Goal: Information Seeking & Learning: Learn about a topic

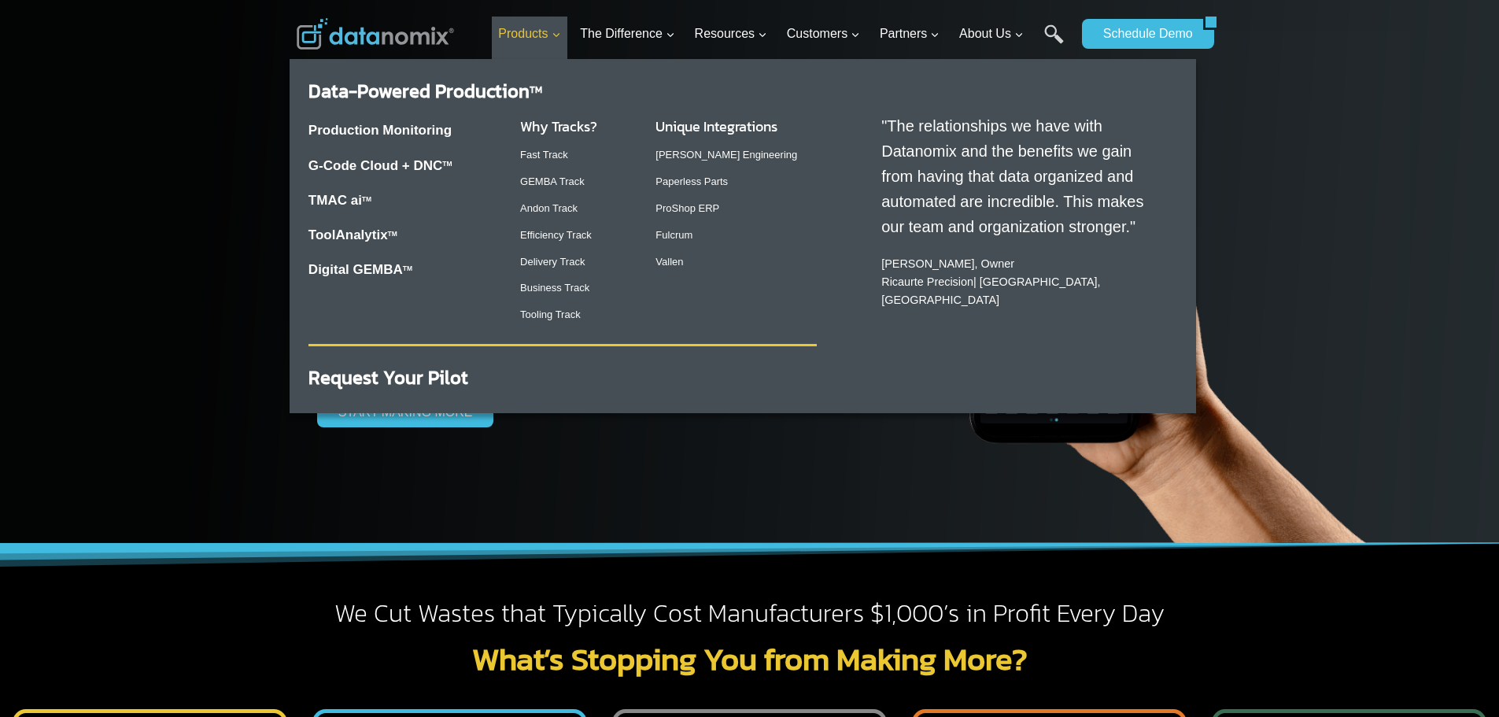
click at [522, 46] on link "Products Expand" at bounding box center [530, 34] width 76 height 35
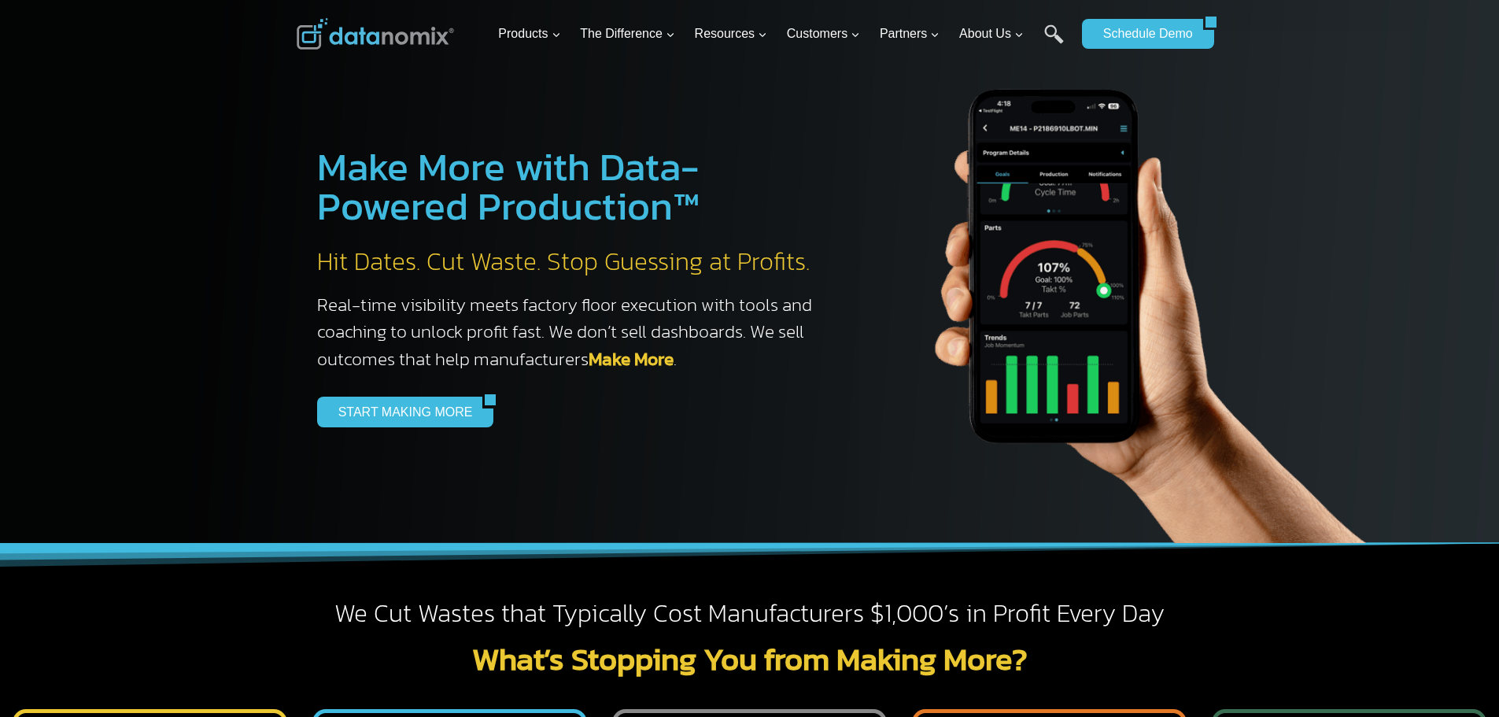
click at [137, 260] on div at bounding box center [749, 271] width 1499 height 543
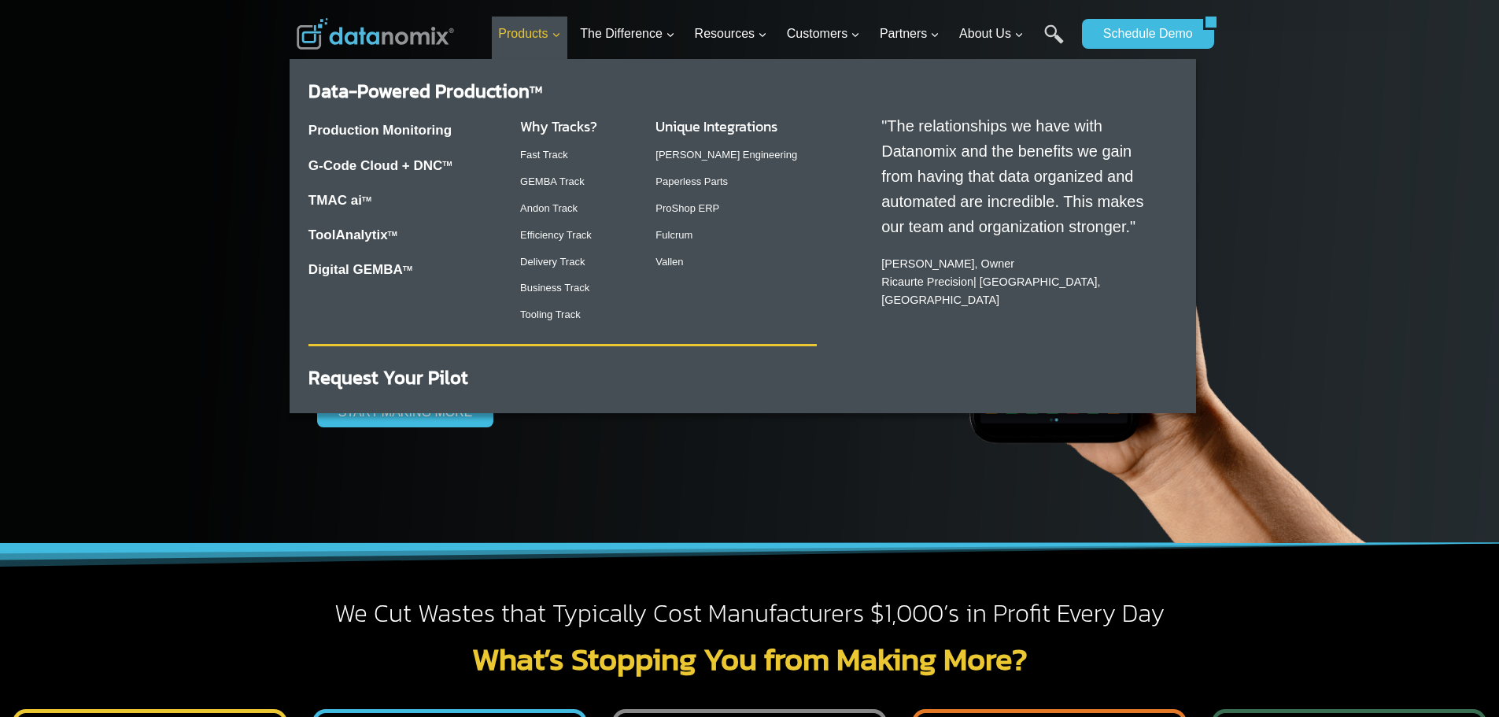
click at [510, 38] on span "Products Expand" at bounding box center [529, 34] width 62 height 20
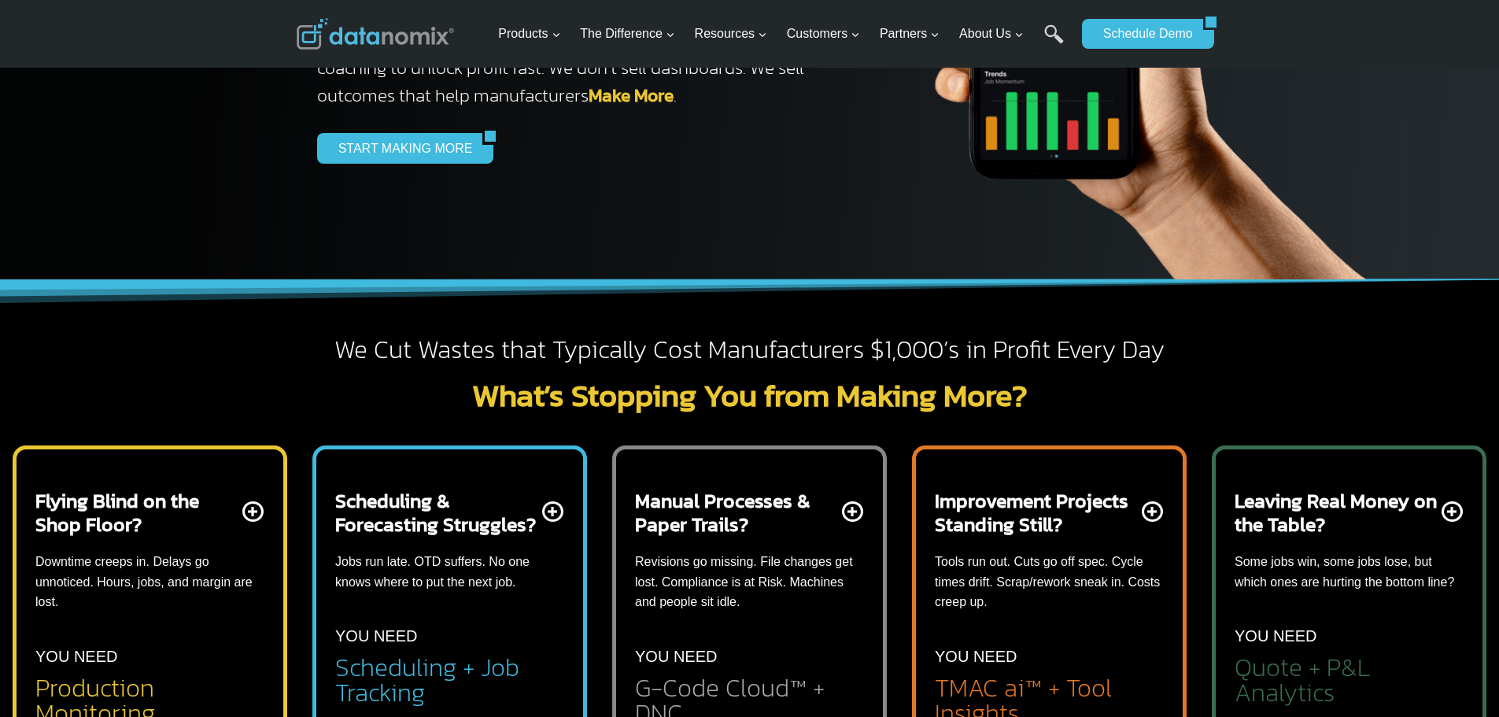
scroll to position [236, 0]
